Goal: Task Accomplishment & Management: Manage account settings

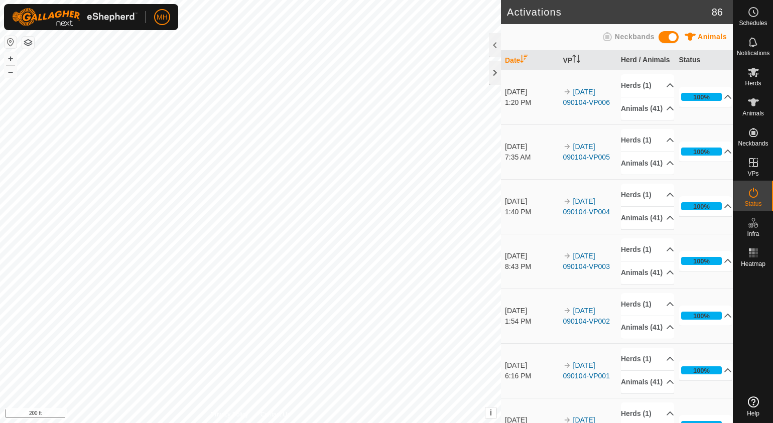
click at [512, 226] on div "Activations 86 Animals Neckbands Date VP Herd / Animals Status [DATE] 1:20 PM 2…" at bounding box center [366, 211] width 733 height 423
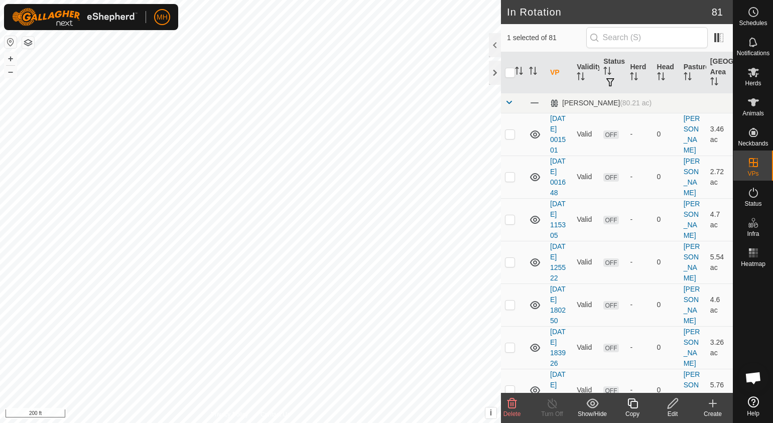
checkbox input "false"
checkbox input "true"
checkbox input "false"
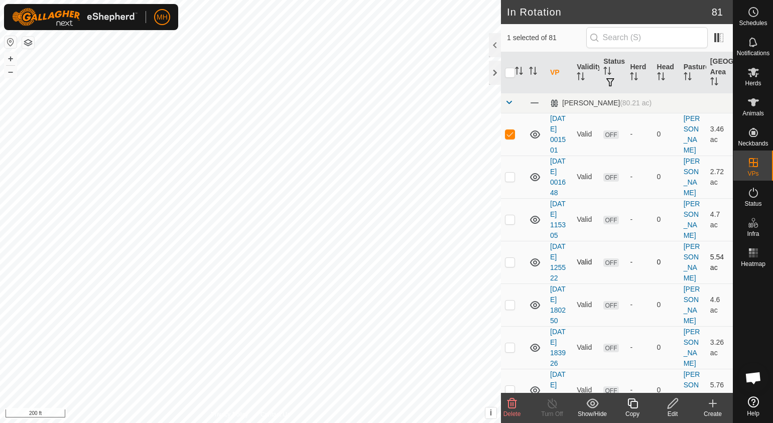
checkbox input "true"
checkbox input "false"
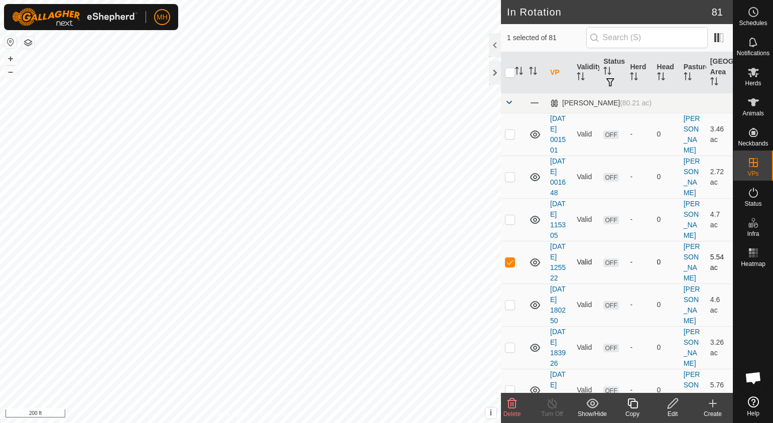
checkbox input "false"
checkbox input "true"
checkbox input "false"
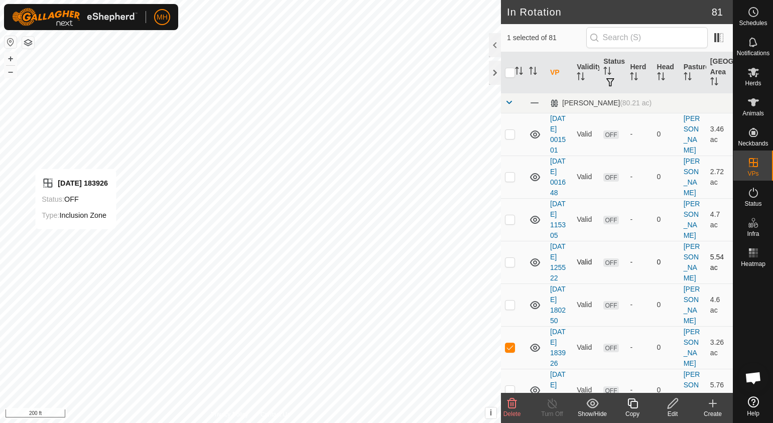
checkbox input "false"
checkbox input "true"
checkbox input "false"
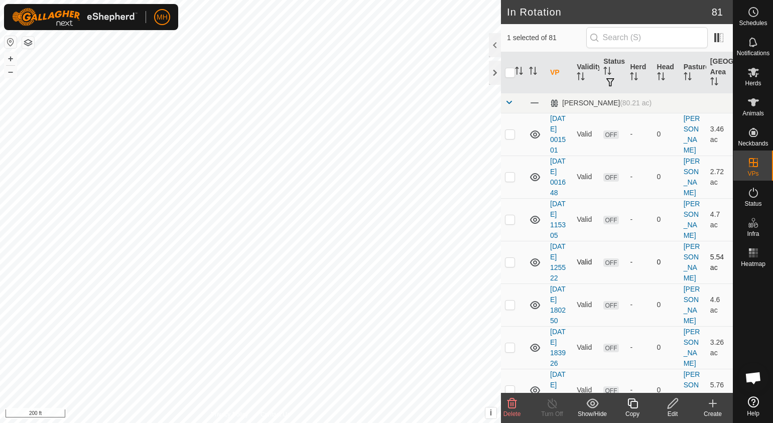
checkbox input "false"
checkbox input "true"
click at [630, 403] on icon at bounding box center [633, 404] width 13 height 12
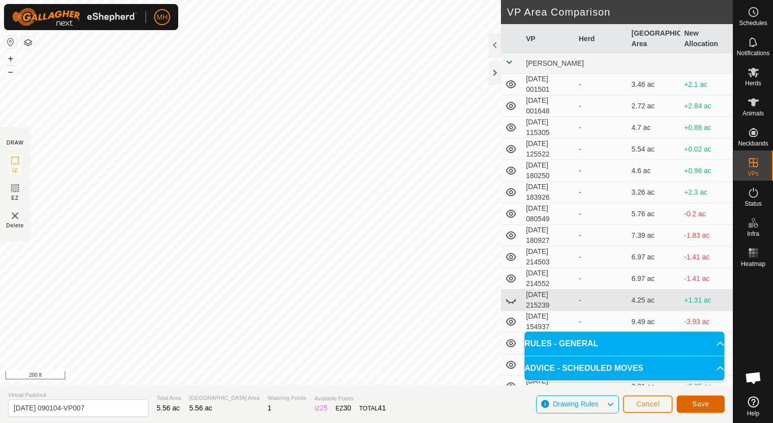
click at [715, 406] on button "Save" at bounding box center [701, 405] width 48 height 18
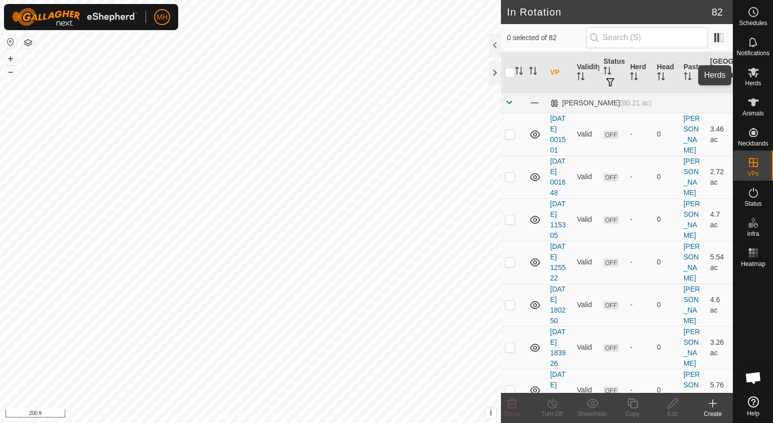
click at [746, 73] on es-mob-svg-icon at bounding box center [754, 72] width 18 height 16
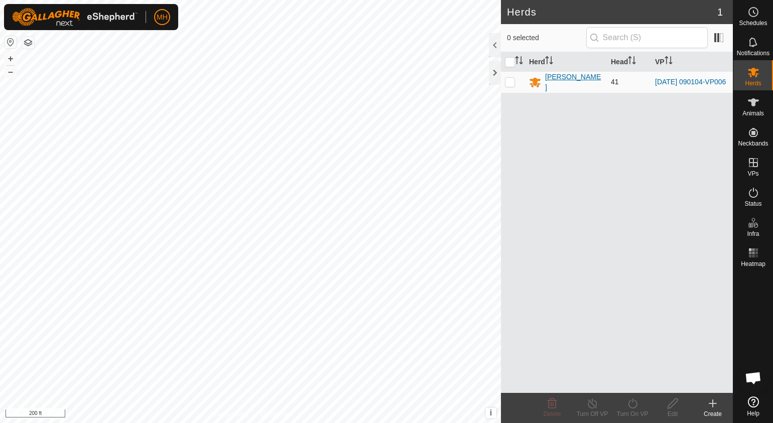
click at [551, 77] on div "[PERSON_NAME]" at bounding box center [574, 82] width 58 height 21
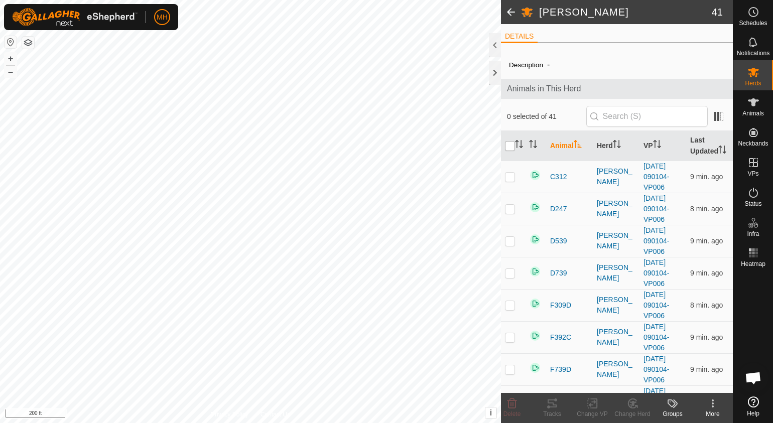
click at [510, 142] on input "checkbox" at bounding box center [510, 146] width 10 height 10
checkbox input "true"
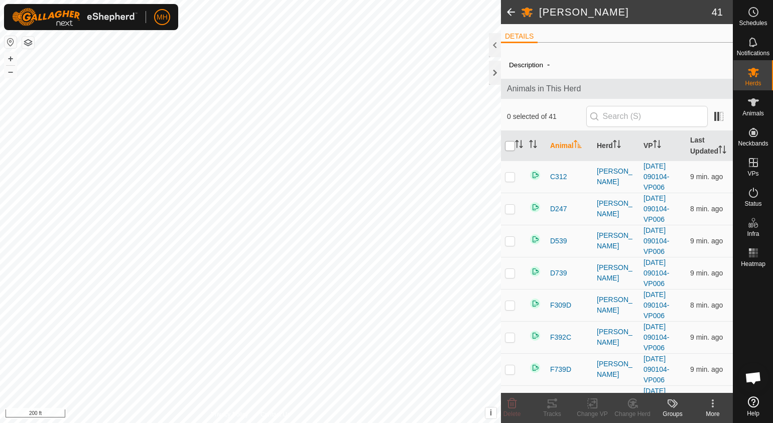
checkbox input "true"
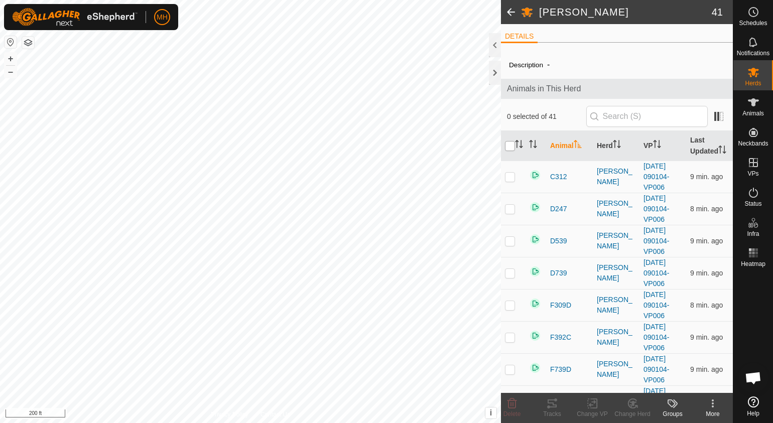
checkbox input "true"
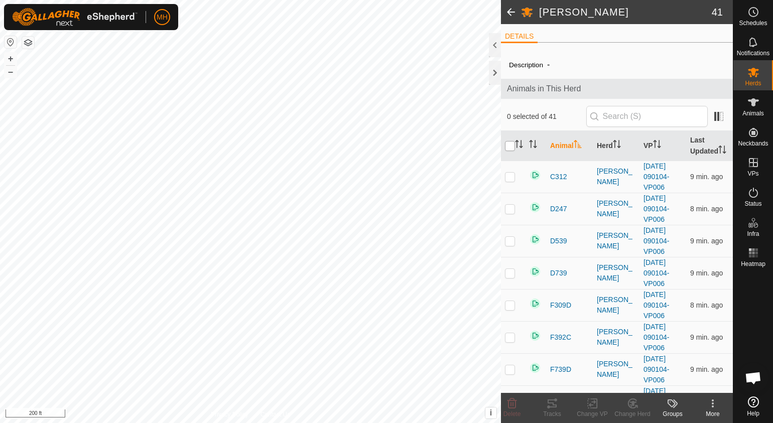
checkbox input "true"
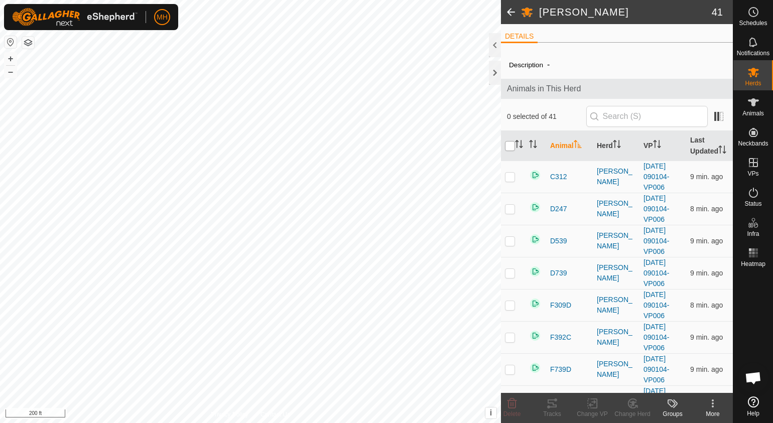
checkbox input "true"
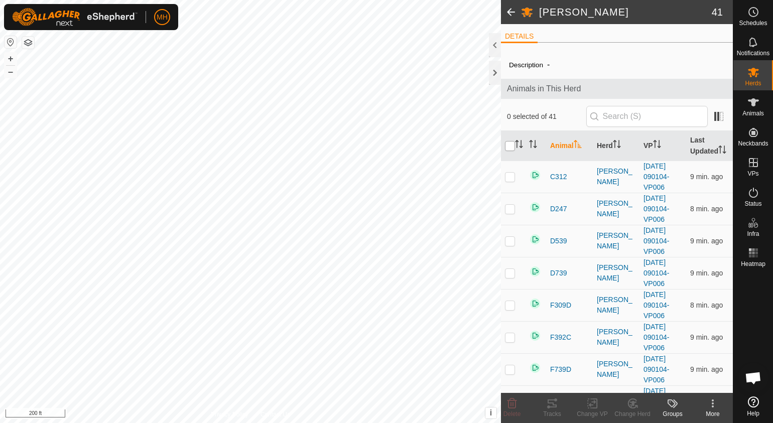
checkbox input "true"
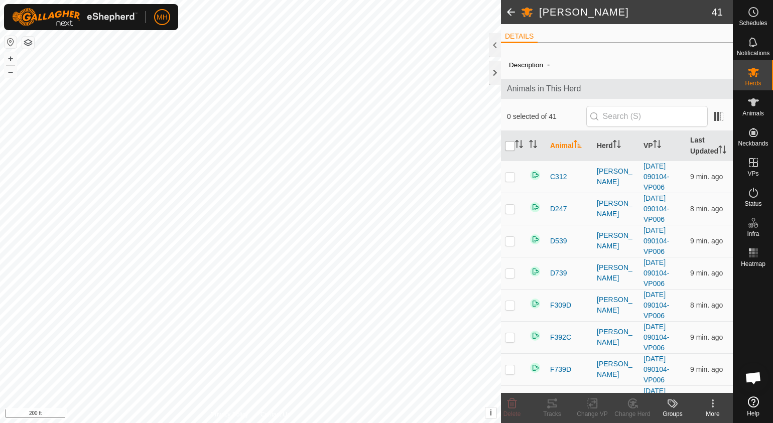
checkbox input "true"
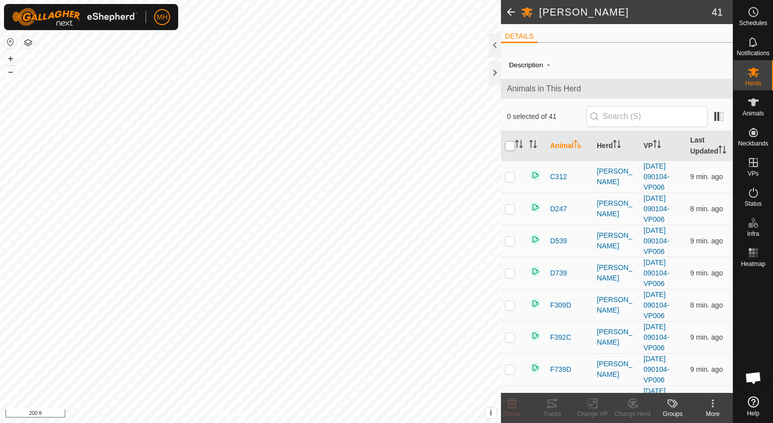
checkbox input "true"
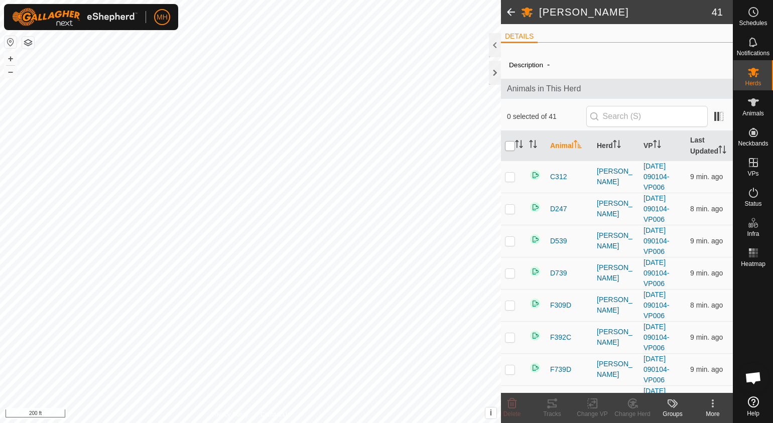
checkbox input "true"
click at [580, 403] on change-vp-svg-icon at bounding box center [592, 404] width 40 height 12
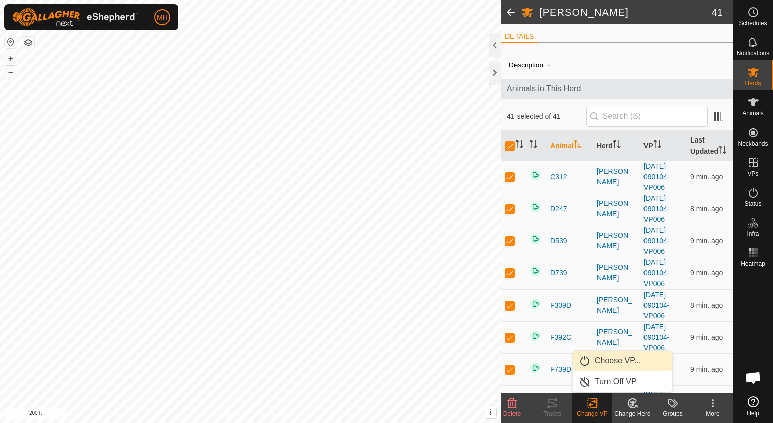
click at [607, 361] on link "Choose VP..." at bounding box center [622, 361] width 99 height 20
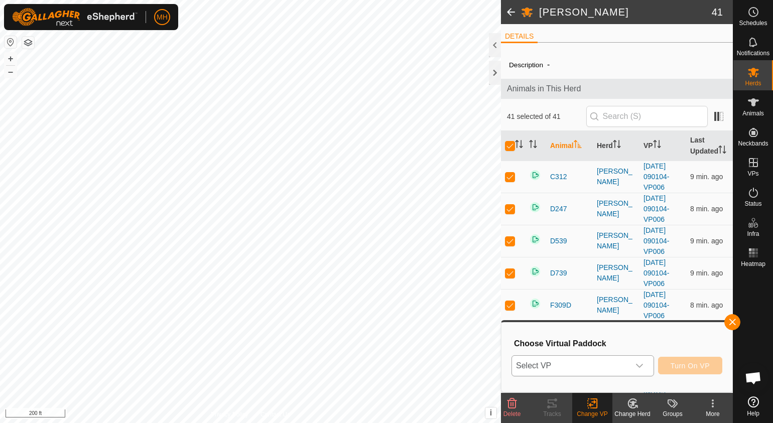
click at [610, 362] on span "Select VP" at bounding box center [570, 366] width 117 height 20
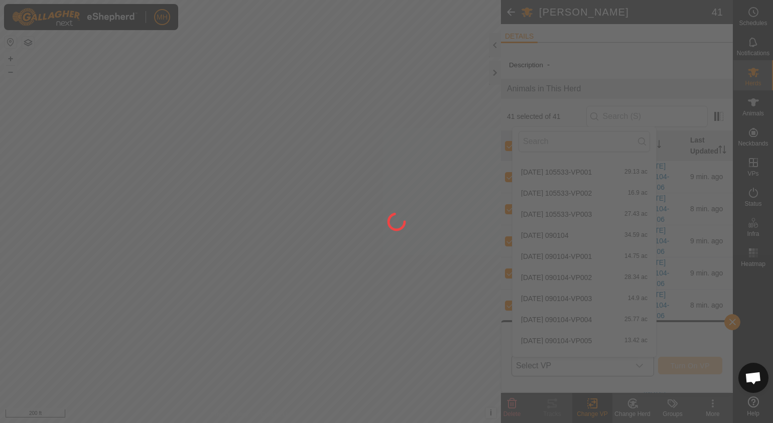
scroll to position [1550, 0]
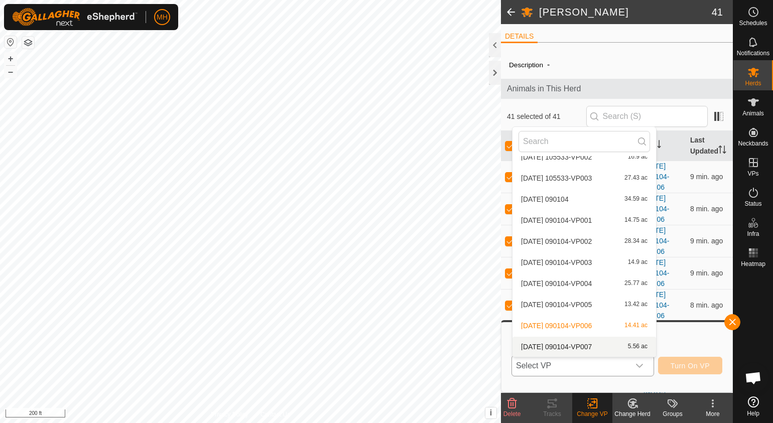
click at [588, 342] on li "[DATE] 090104-VP007 5.56 ac" at bounding box center [585, 347] width 144 height 20
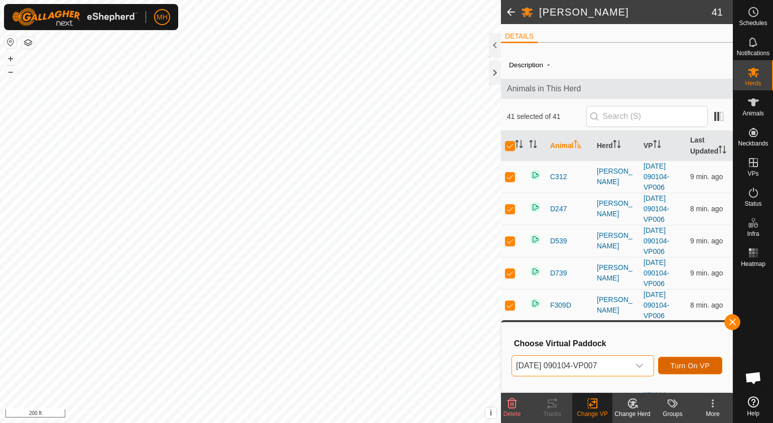
click at [701, 371] on button "Turn On VP" at bounding box center [690, 366] width 64 height 18
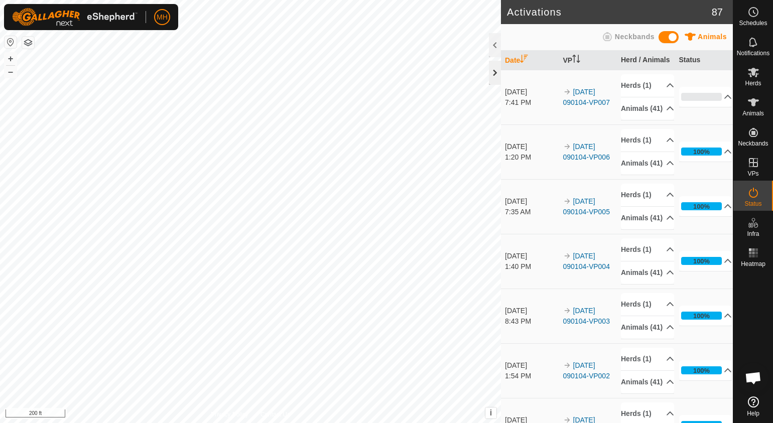
click at [491, 71] on div at bounding box center [495, 73] width 12 height 24
